Goal: Navigation & Orientation: Find specific page/section

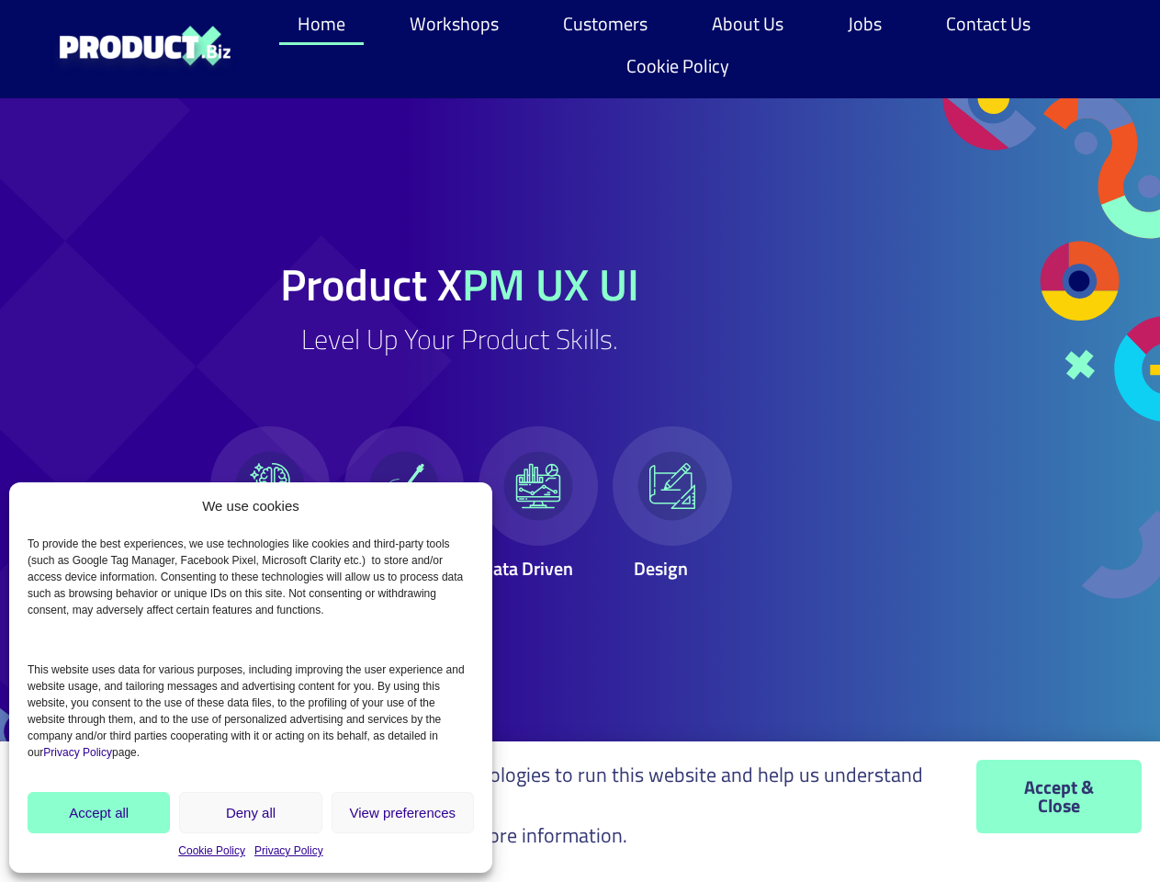
click at [580, 441] on div at bounding box center [538, 486] width 138 height 138
click at [455, 24] on link "Workshops" at bounding box center [454, 24] width 126 height 42
